Goal: Task Accomplishment & Management: Manage account settings

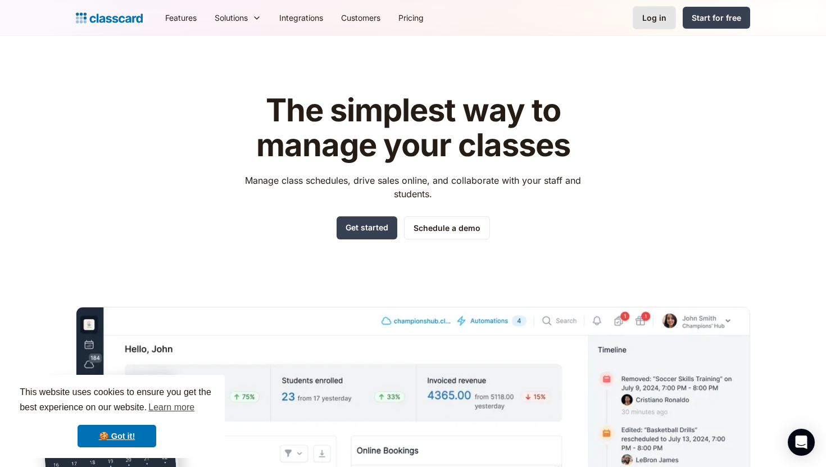
click at [647, 11] on link "Log in" at bounding box center [653, 17] width 43 height 23
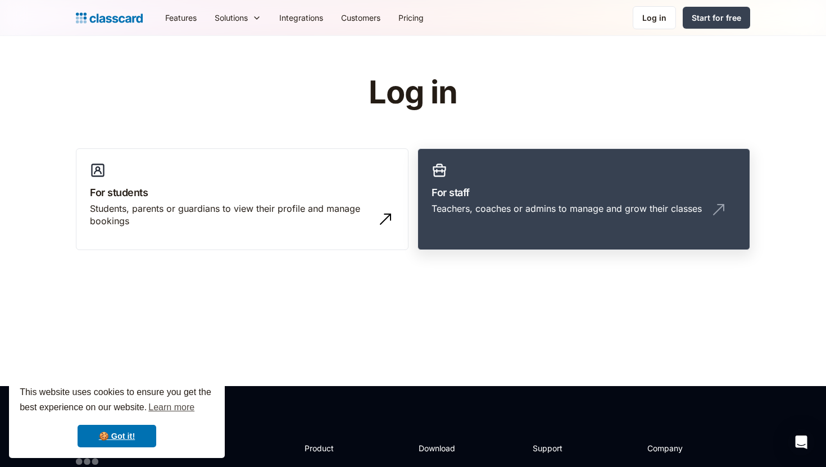
click at [517, 216] on div "Teachers, coaches or admins to manage and grow their classes" at bounding box center [583, 212] width 304 height 21
